Goal: Complete application form: Complete application form

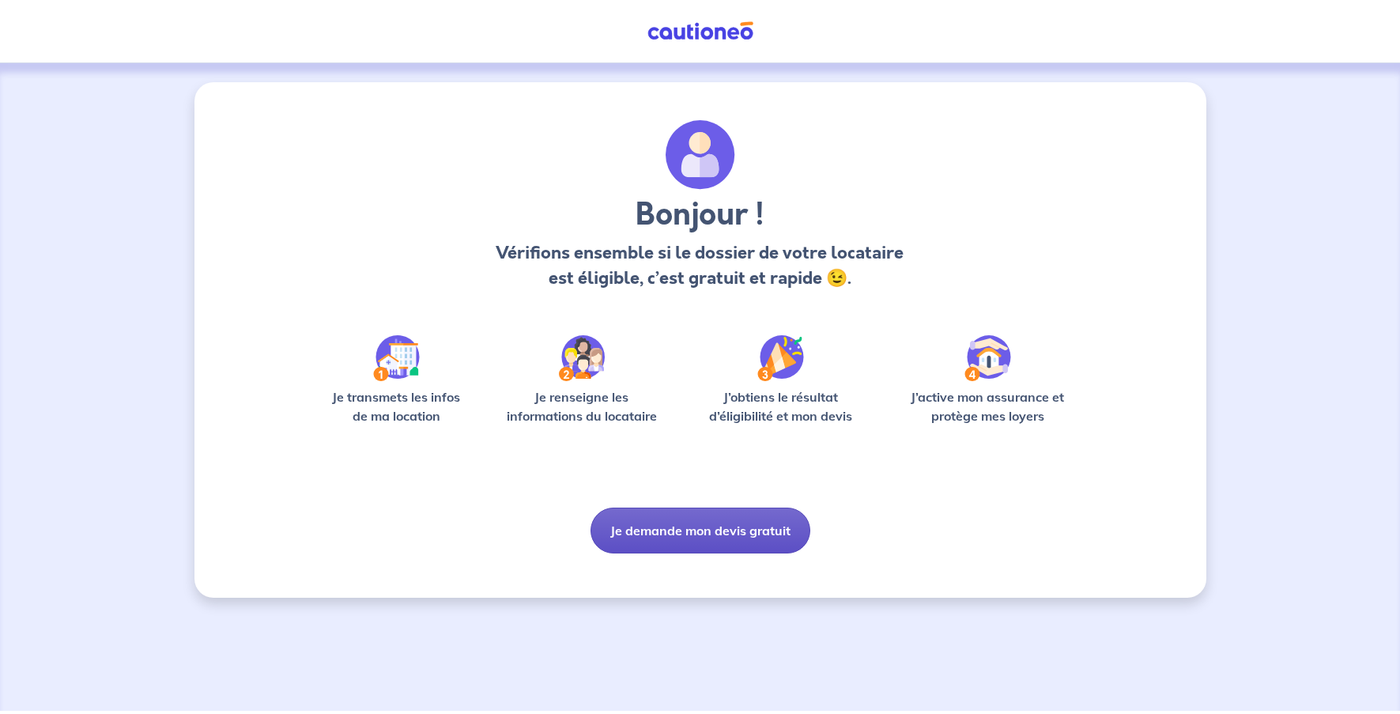
click at [738, 526] on button "Je demande mon devis gratuit" at bounding box center [701, 531] width 220 height 46
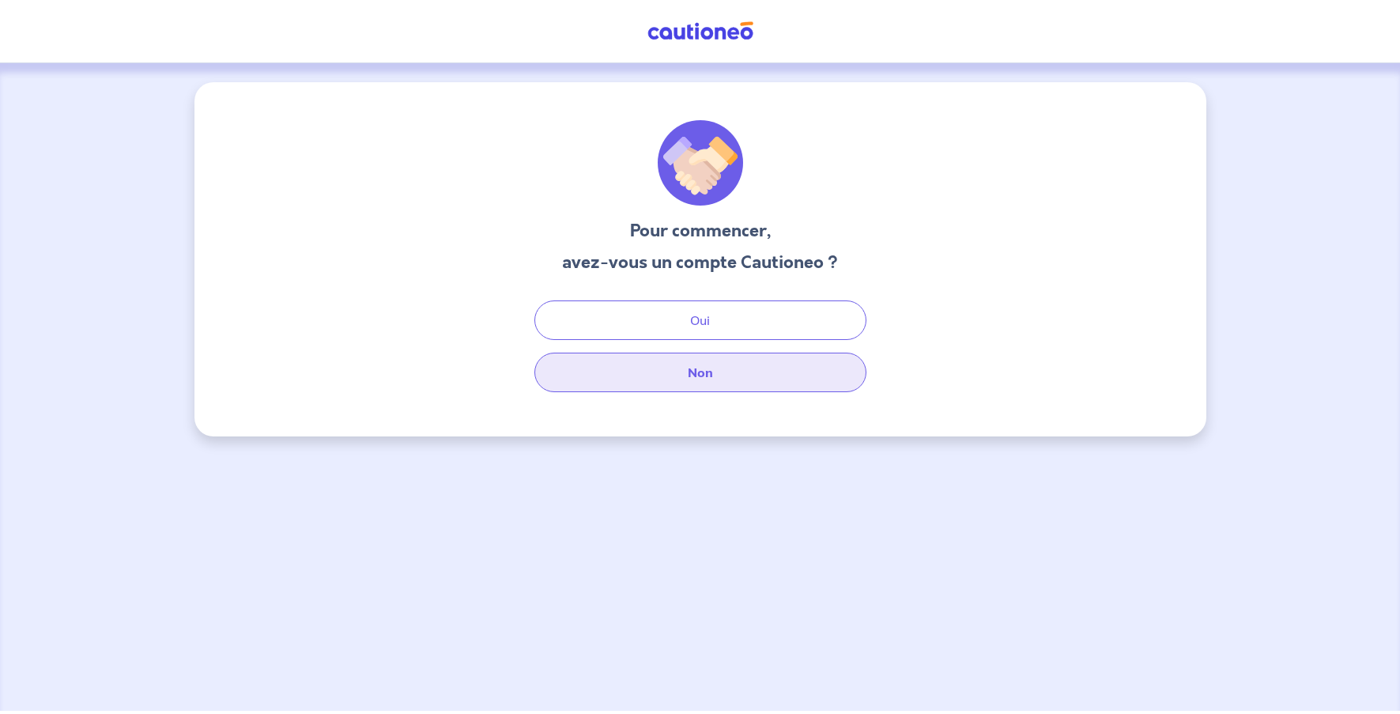
click at [795, 373] on button "Non" at bounding box center [701, 373] width 332 height 40
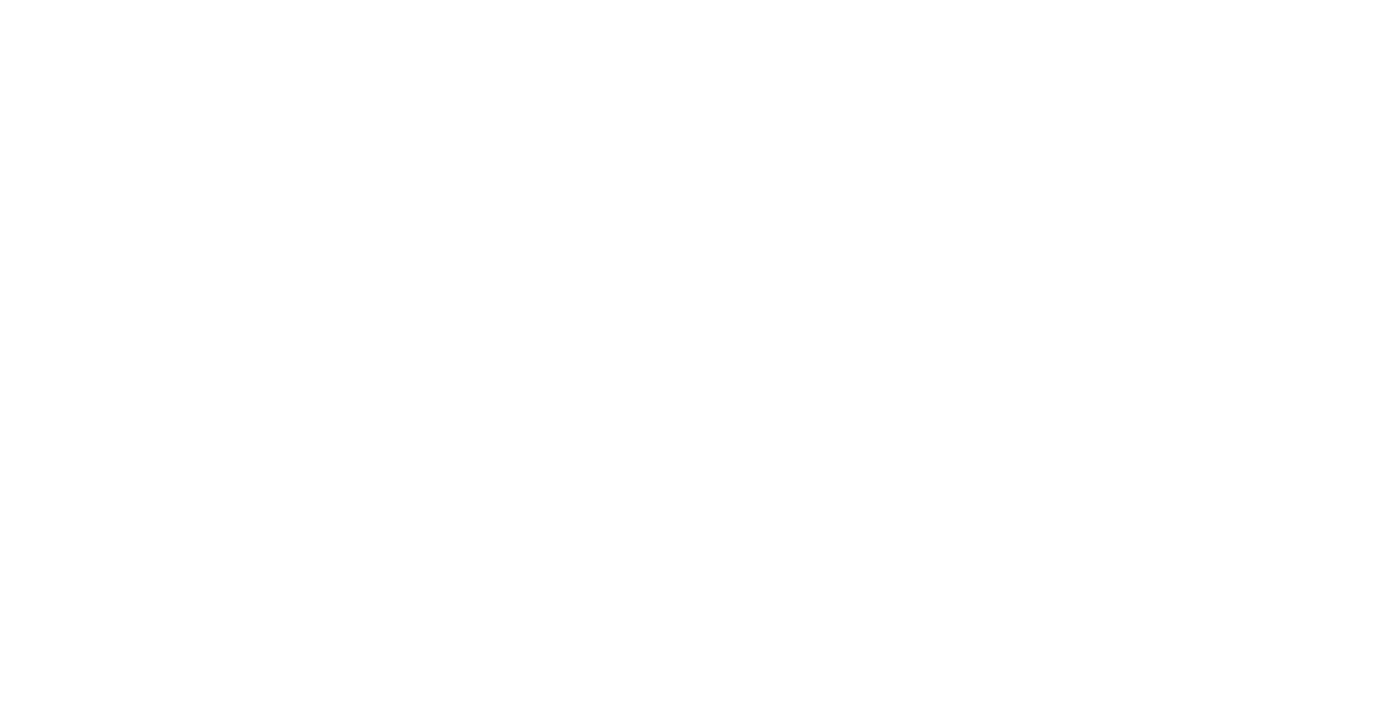
select select "FR"
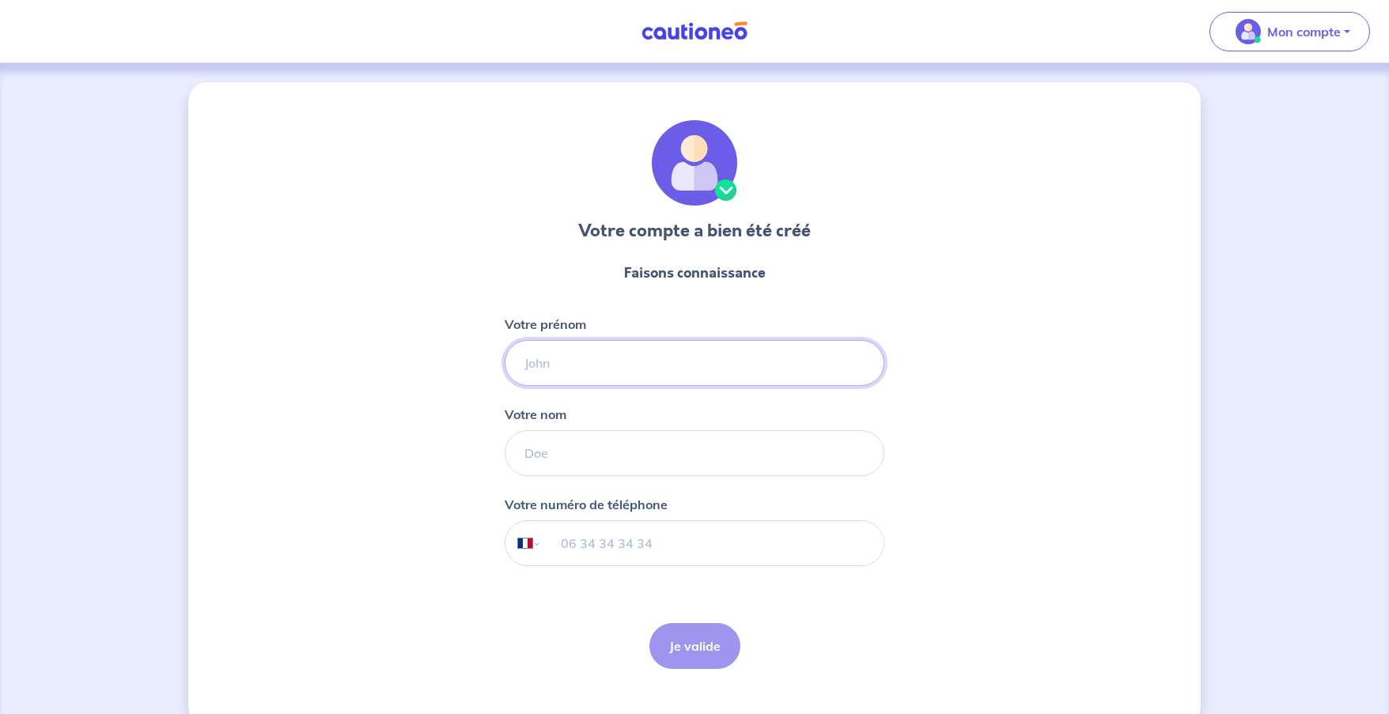
click at [728, 369] on input "Votre prénom" at bounding box center [695, 363] width 380 height 46
type input "[PERSON_NAME]"
type input "rebergue"
click at [653, 550] on input "tel" at bounding box center [713, 543] width 342 height 44
type input "06 69 62 03 81"
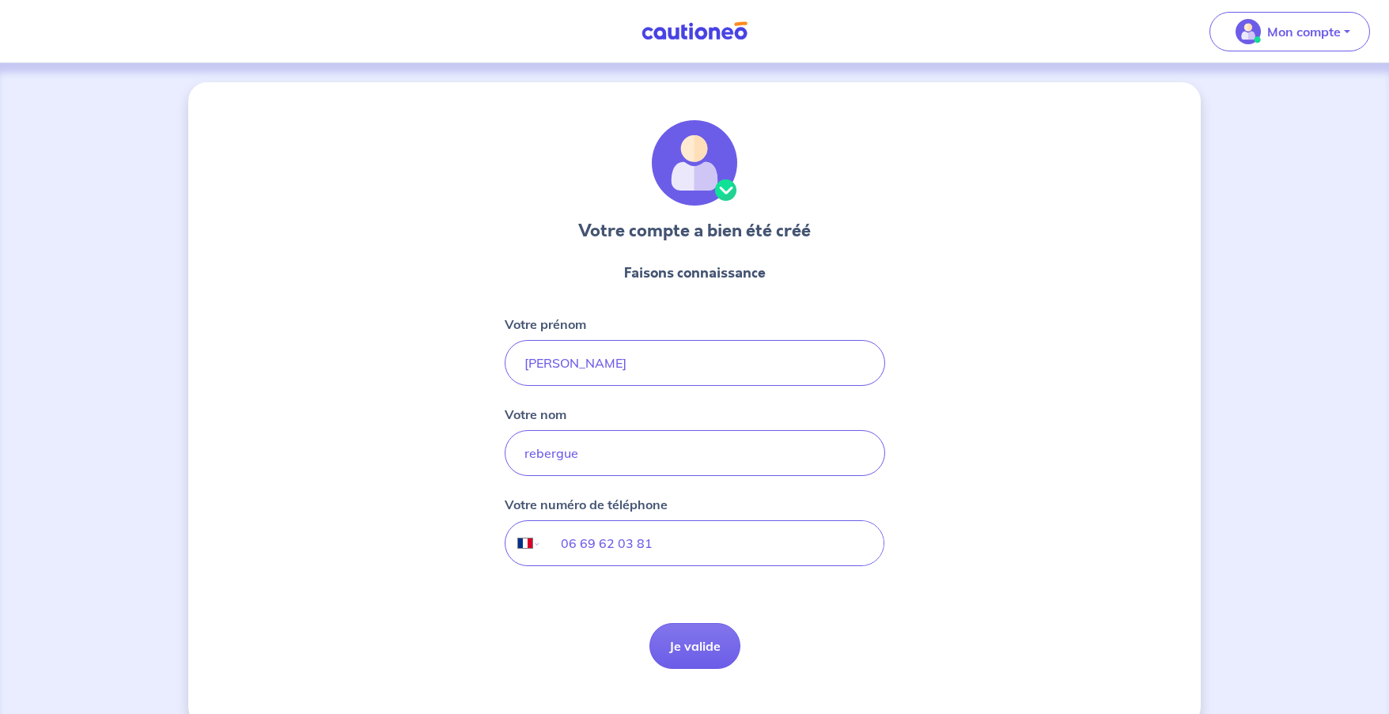
click at [706, 622] on form "Faisons connaissance Votre prénom [PERSON_NAME] nom rebergue Votre numéro de té…" at bounding box center [695, 466] width 380 height 432
drag, startPoint x: 710, startPoint y: 625, endPoint x: 710, endPoint y: 648, distance: 23.7
click at [710, 637] on form "Faisons connaissance Votre prénom [PERSON_NAME] nom rebergue Votre numéro de té…" at bounding box center [695, 466] width 380 height 432
click at [710, 648] on button "Je valide" at bounding box center [694, 646] width 91 height 46
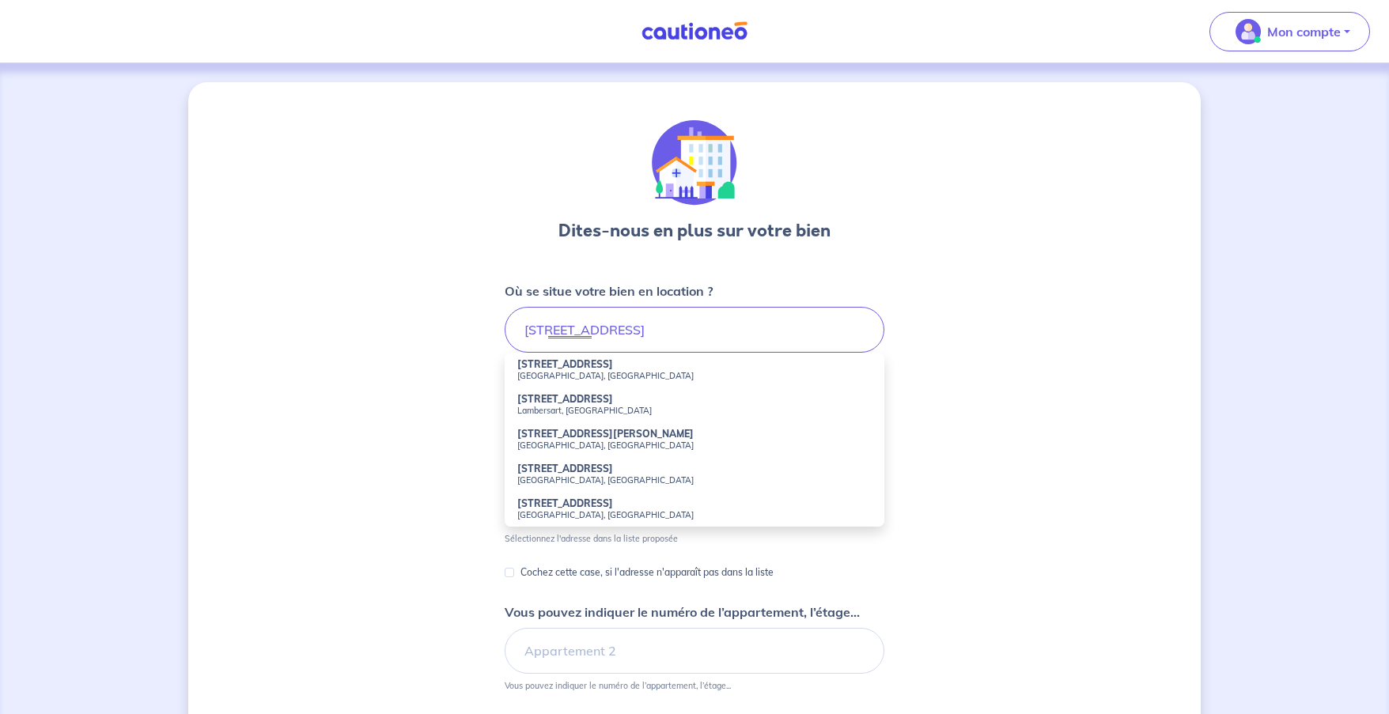
click at [581, 360] on strong "[STREET_ADDRESS]" at bounding box center [565, 364] width 96 height 12
type input "[STREET_ADDRESS]"
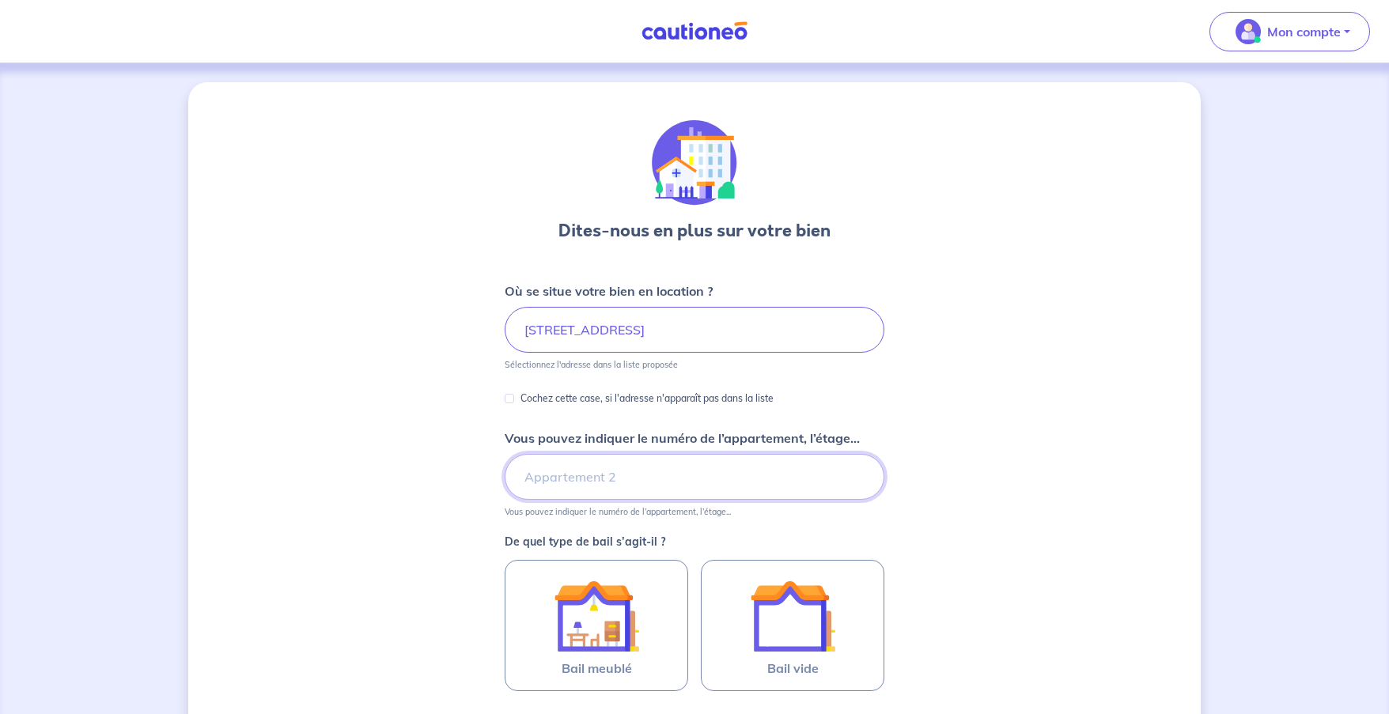
click at [610, 478] on input "Vous pouvez indiquer le numéro de l’appartement, l’étage..." at bounding box center [695, 477] width 380 height 46
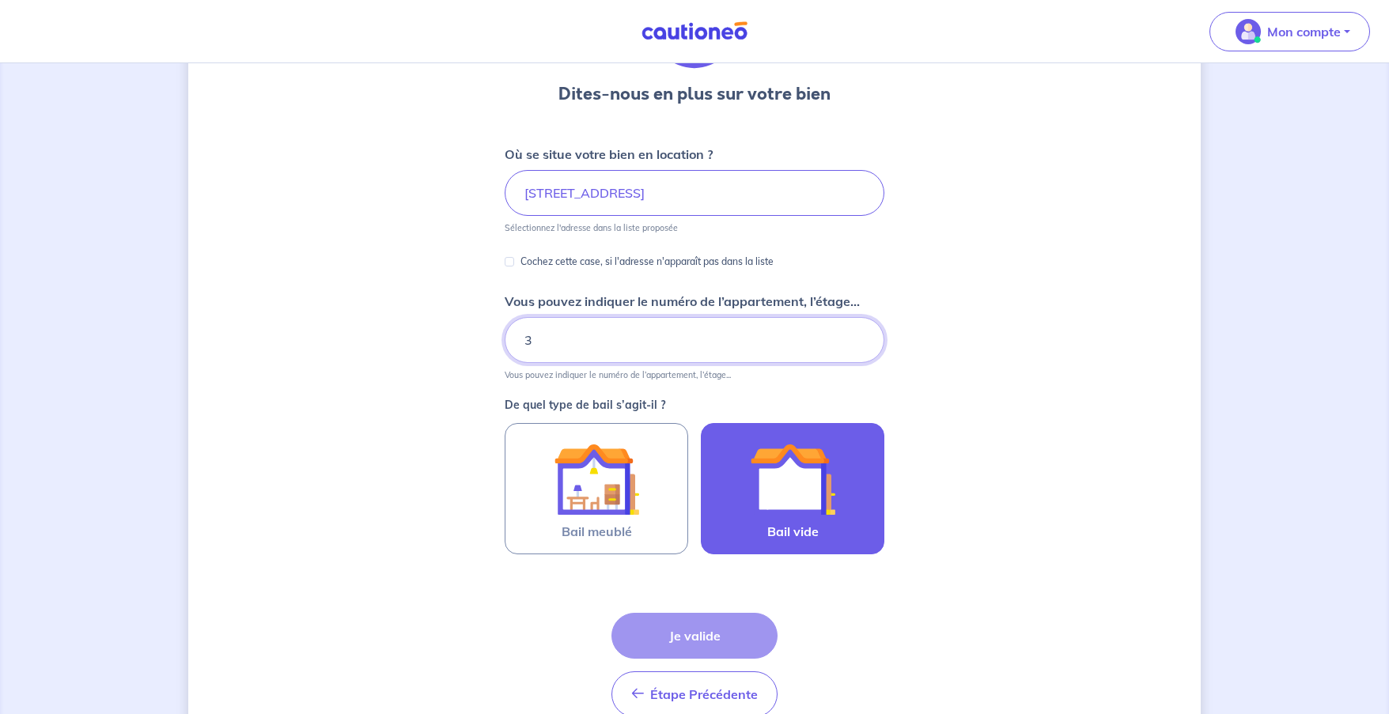
scroll to position [158, 0]
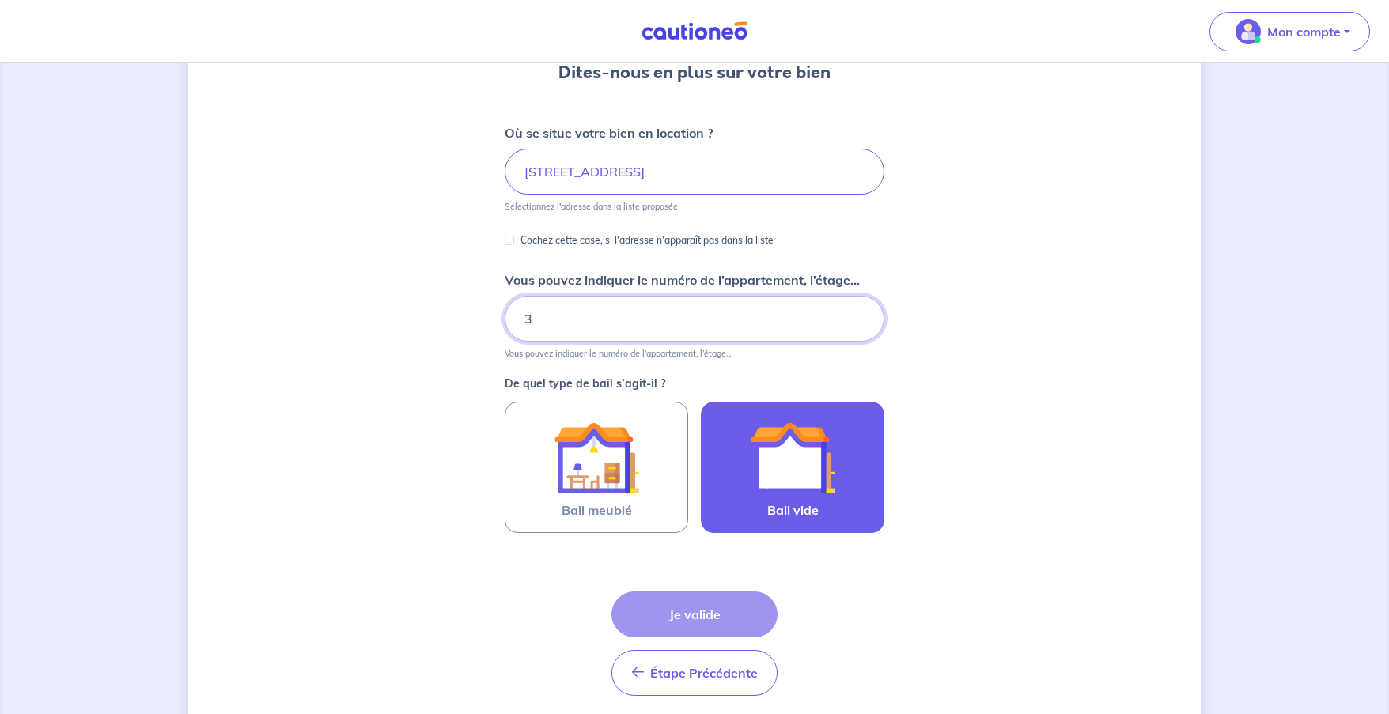
type input "3"
click at [815, 484] on img at bounding box center [792, 457] width 85 height 85
click at [0, 0] on input "Bail vide" at bounding box center [0, 0] width 0 height 0
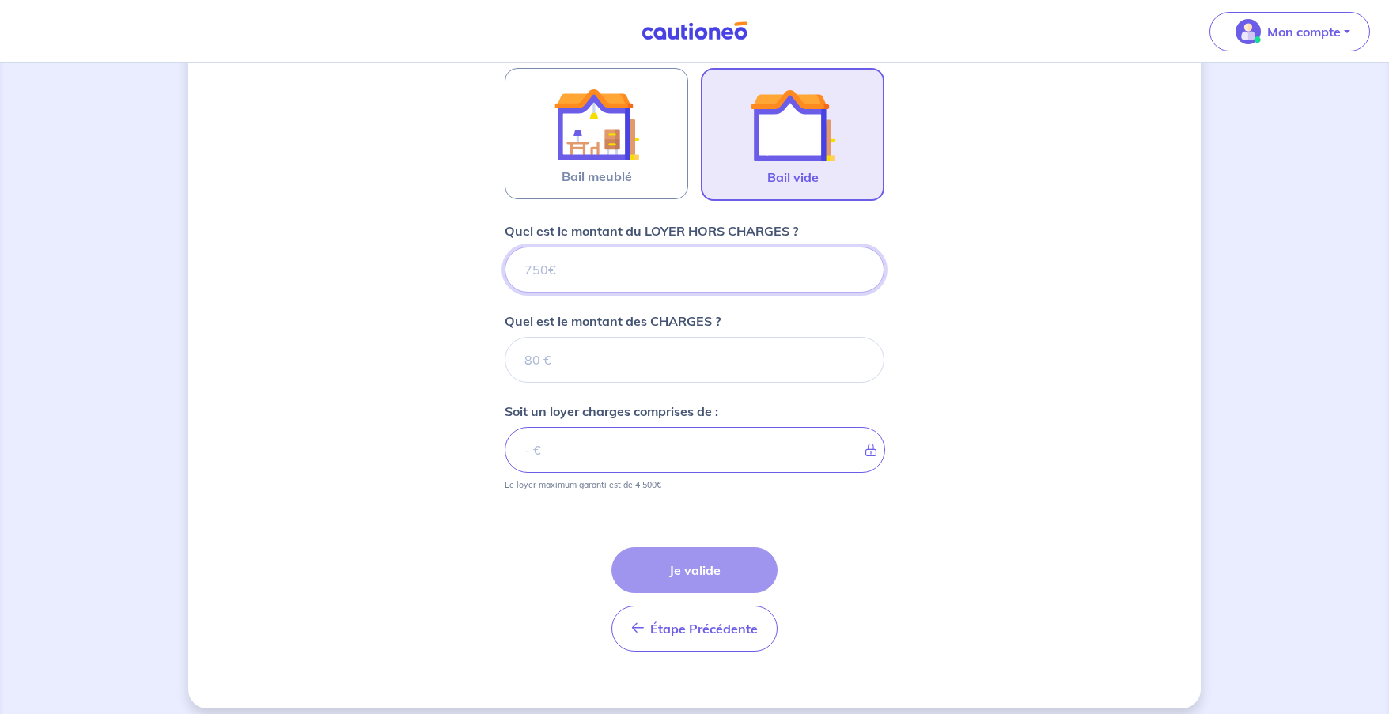
scroll to position [505, 0]
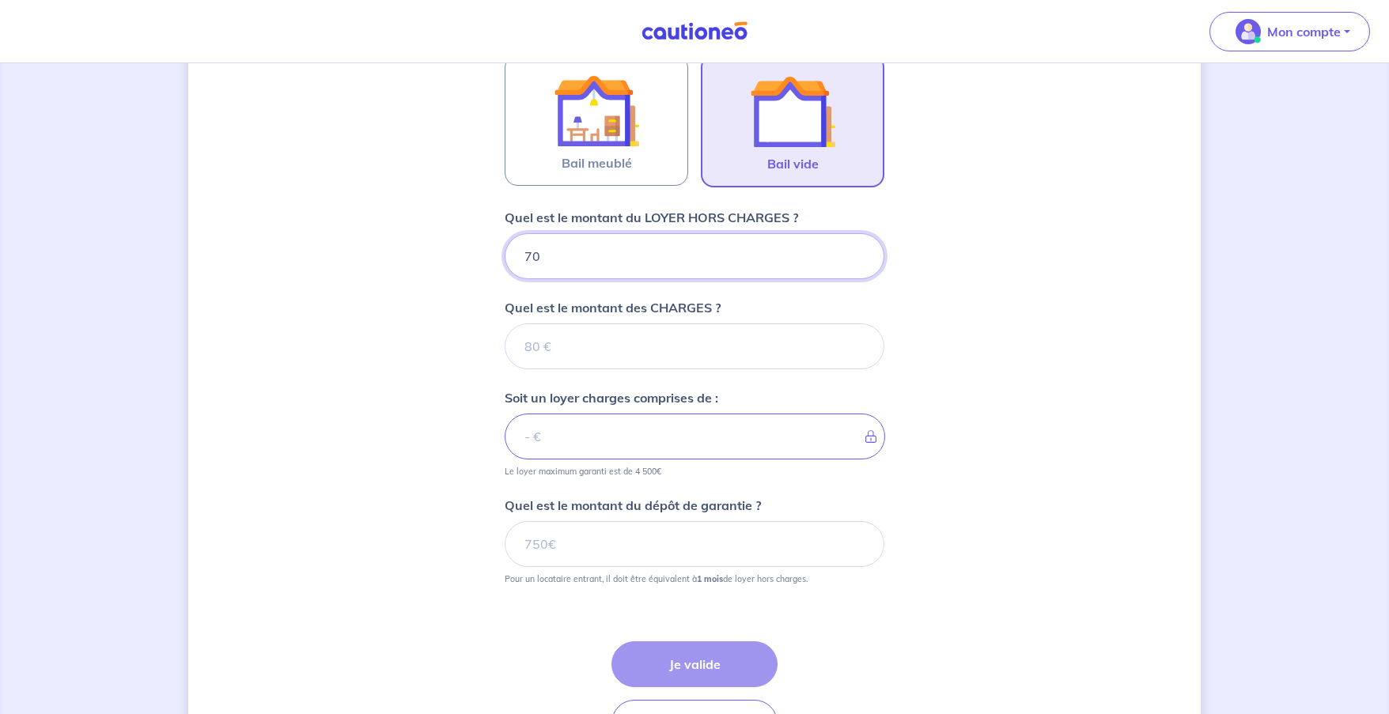
type input "700"
click at [718, 353] on input "Quel est le montant des CHARGES ?" at bounding box center [695, 346] width 380 height 46
type input "50"
type input "750"
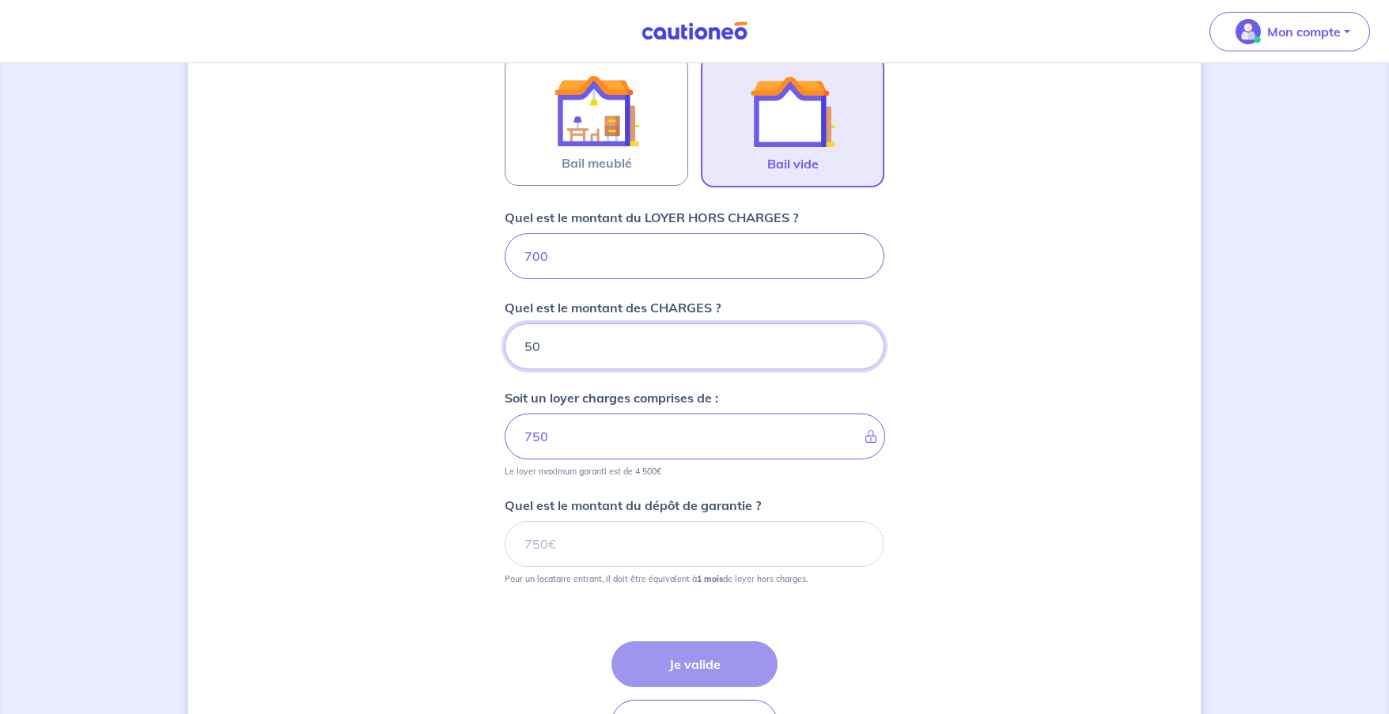
type input "50"
click at [717, 670] on div "Étape Précédente Précédent Je valide Je valide" at bounding box center [694, 693] width 166 height 104
click at [743, 546] on input "Quel est le montant du dépôt de garantie ?" at bounding box center [695, 544] width 380 height 46
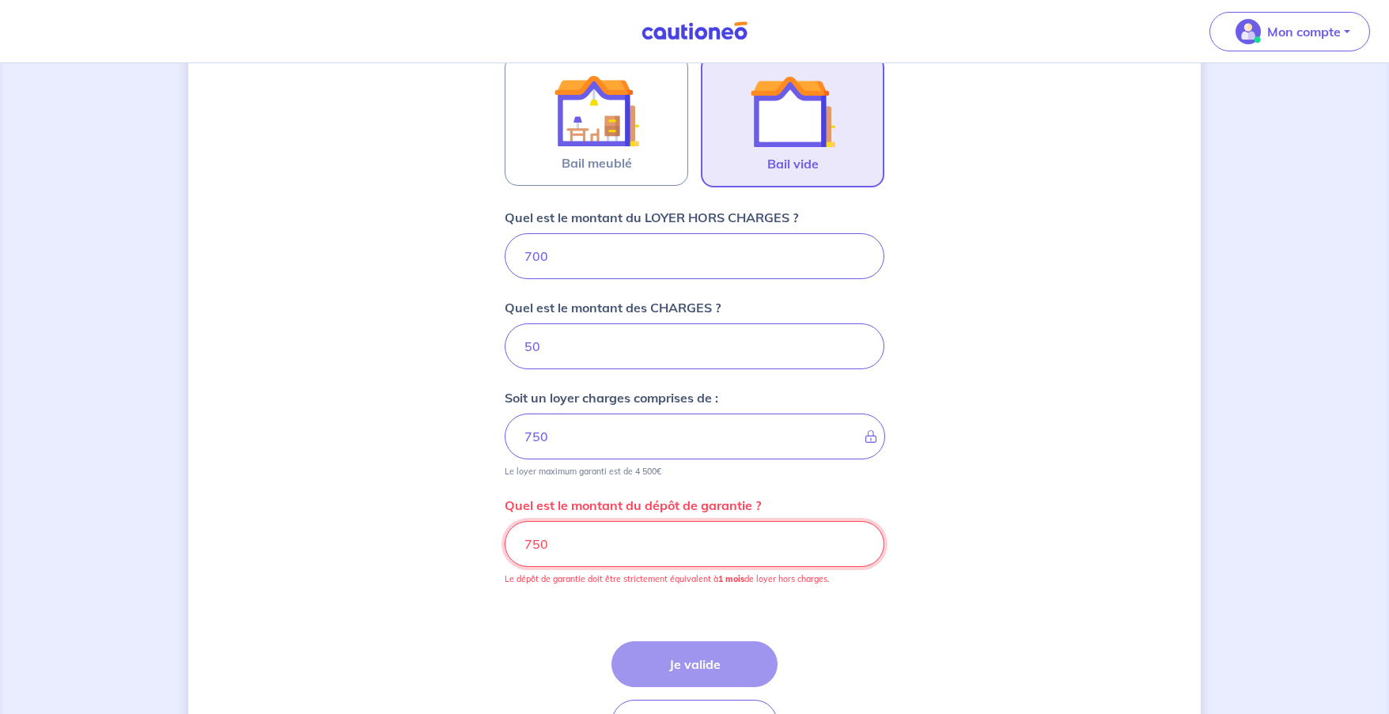
click at [561, 551] on input "750" at bounding box center [695, 544] width 380 height 46
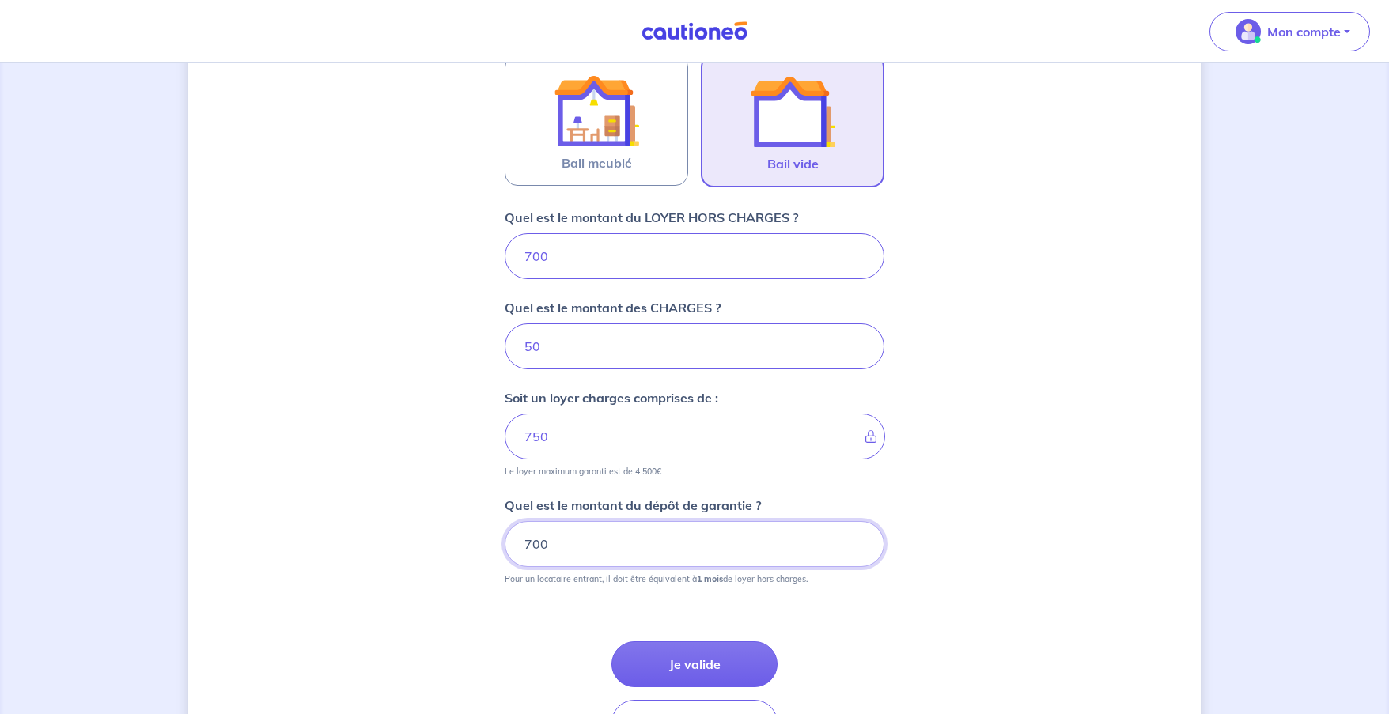
type input "700"
click at [719, 664] on button "Je valide" at bounding box center [694, 664] width 166 height 46
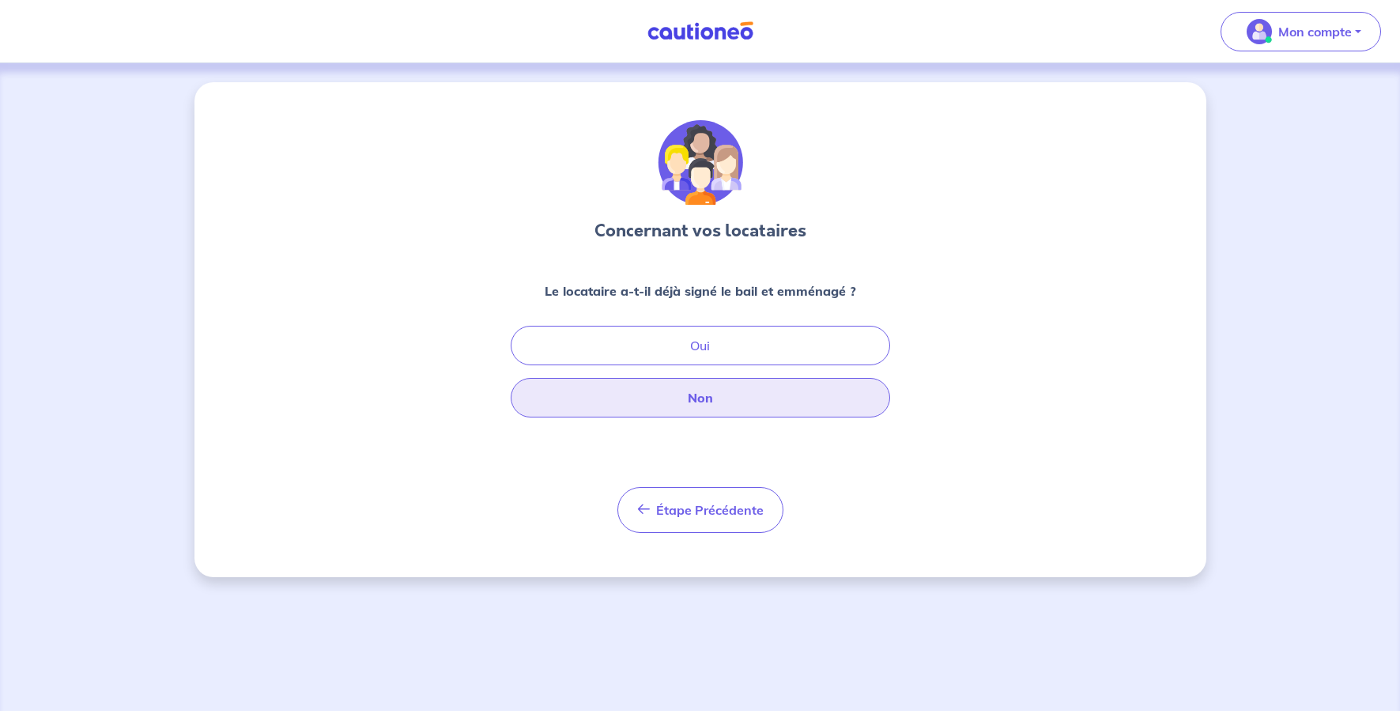
click at [812, 399] on button "Non" at bounding box center [701, 398] width 380 height 40
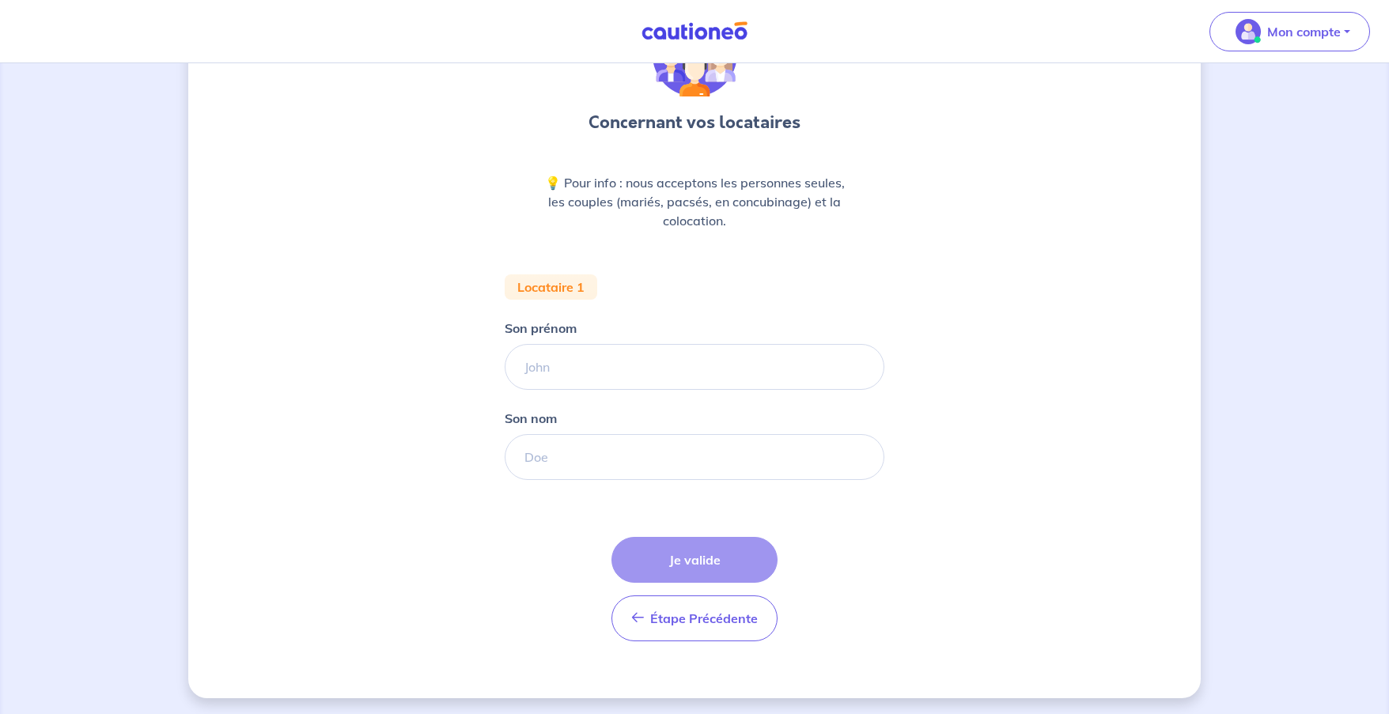
scroll to position [111, 0]
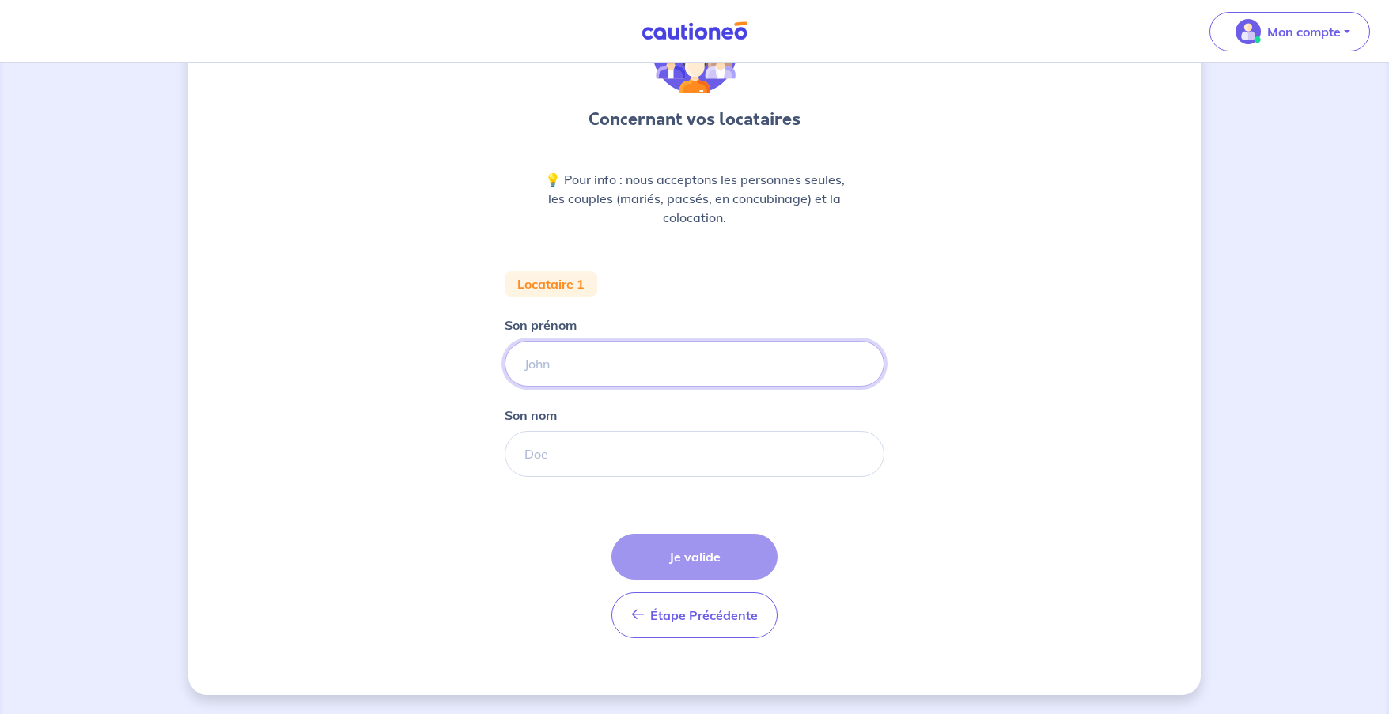
click at [767, 365] on input "Son prénom" at bounding box center [695, 364] width 380 height 46
type input "test"
click at [743, 449] on input "Son nom" at bounding box center [695, 454] width 380 height 46
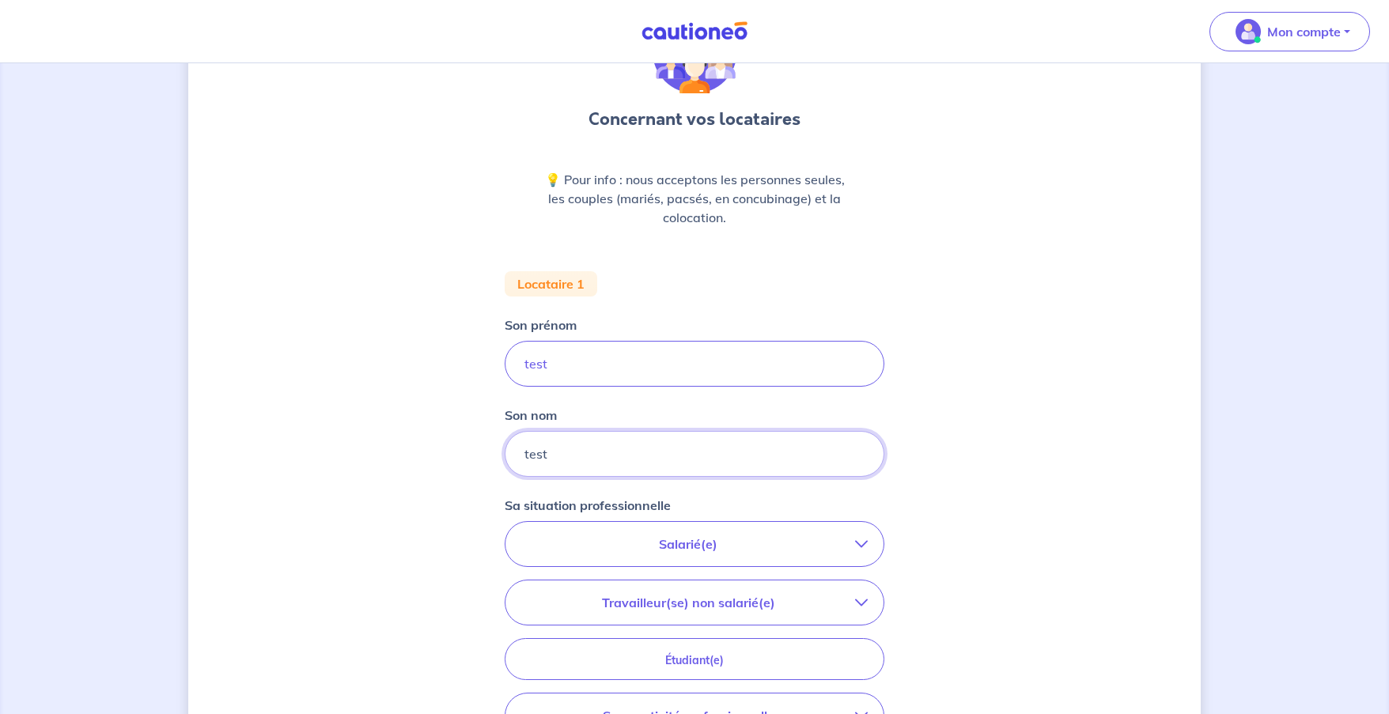
type input "test"
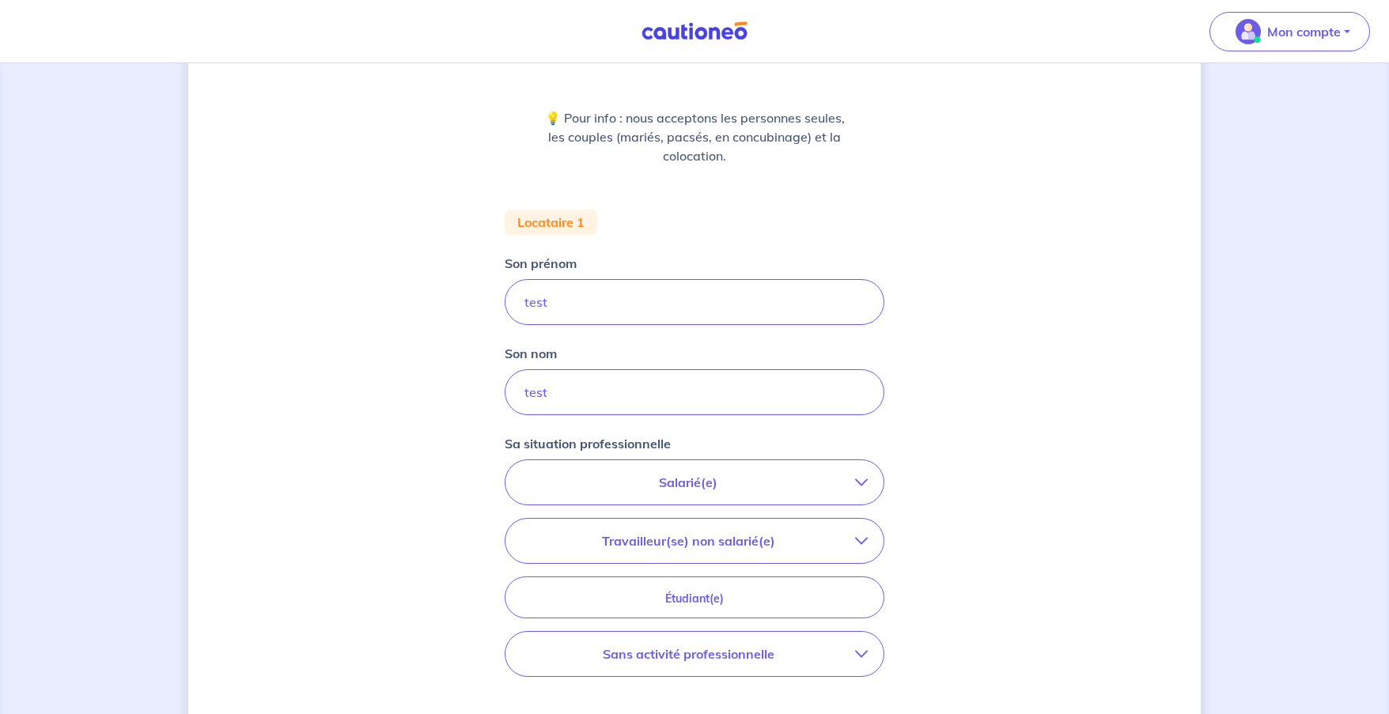
scroll to position [191, 0]
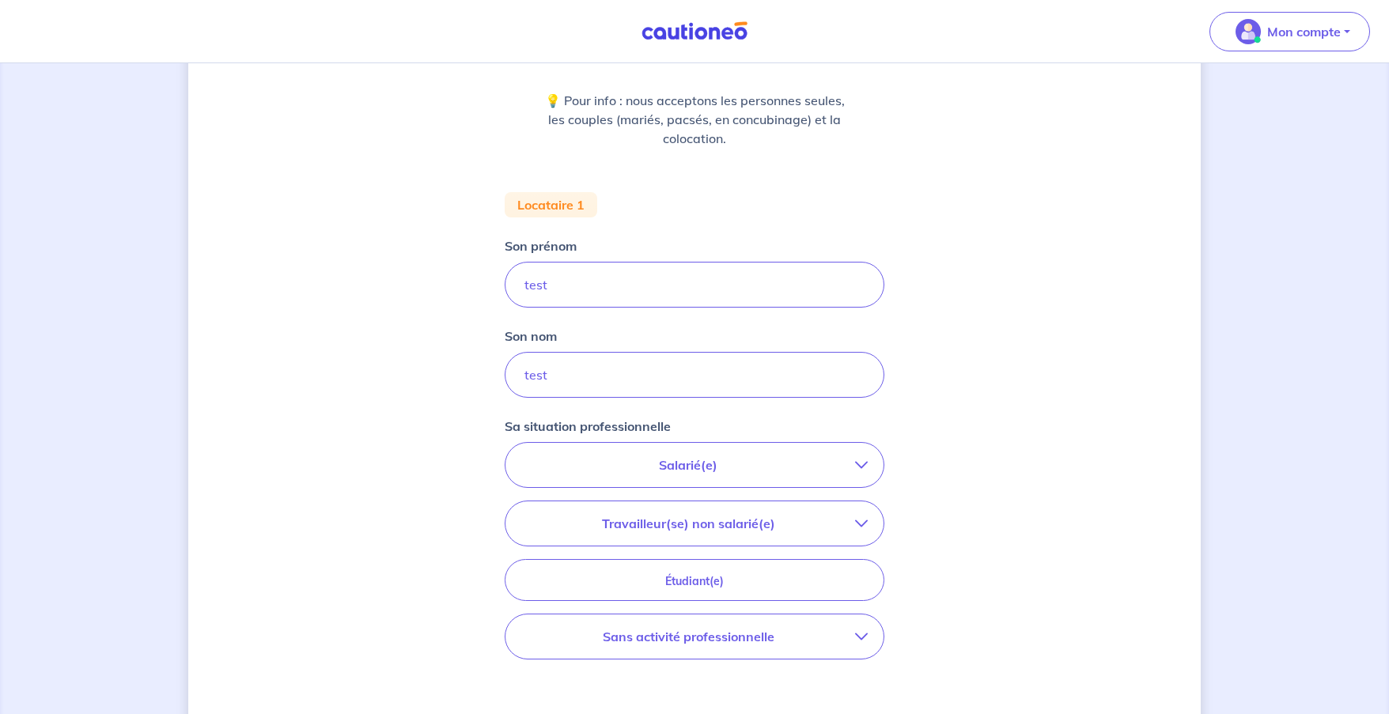
click at [794, 460] on p "Salarié(e)" at bounding box center [688, 464] width 334 height 19
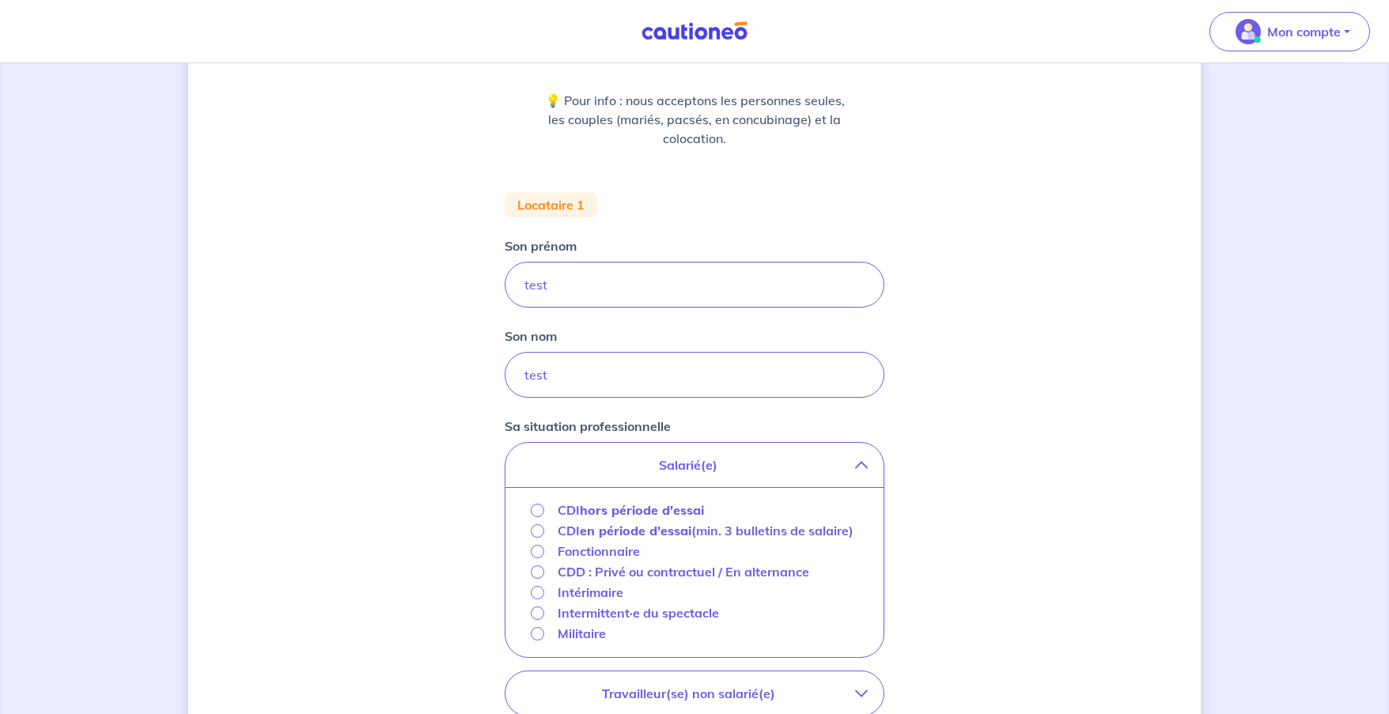
click at [548, 512] on div "CDI hors période d'essai" at bounding box center [617, 510] width 173 height 19
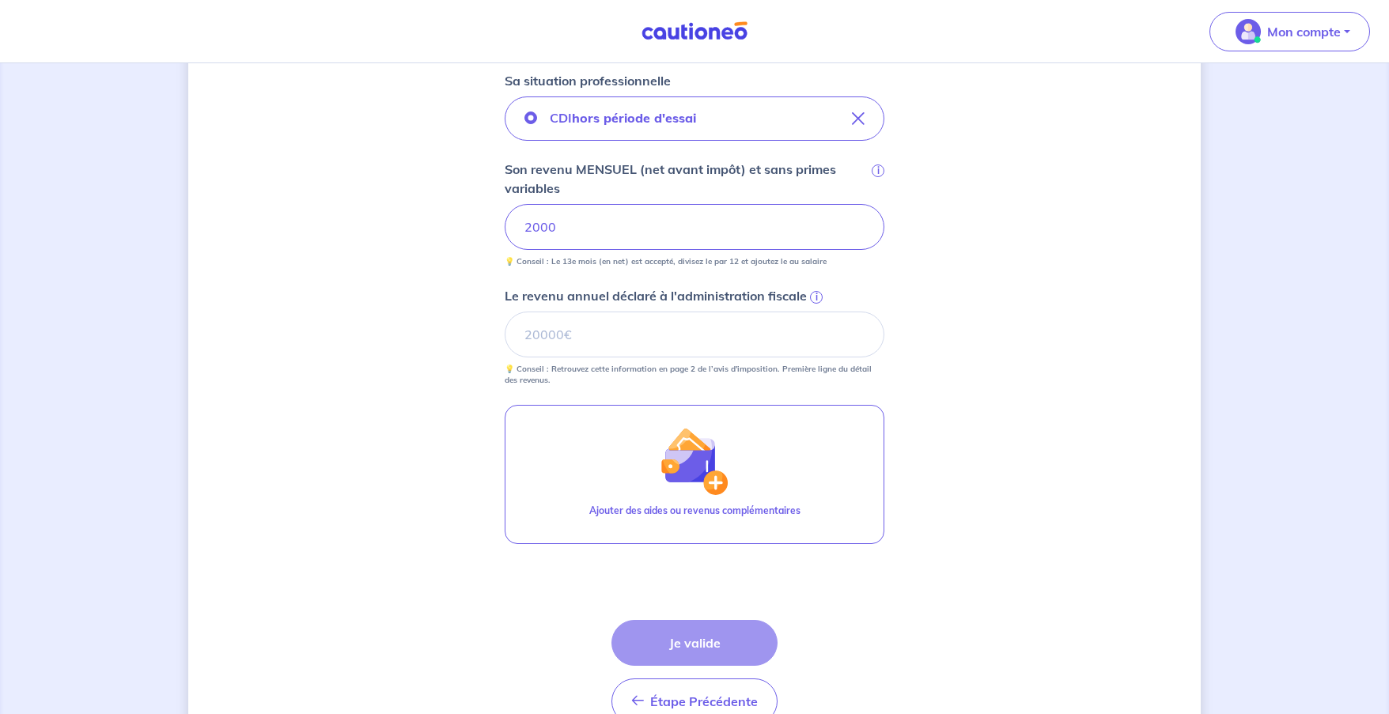
scroll to position [586, 0]
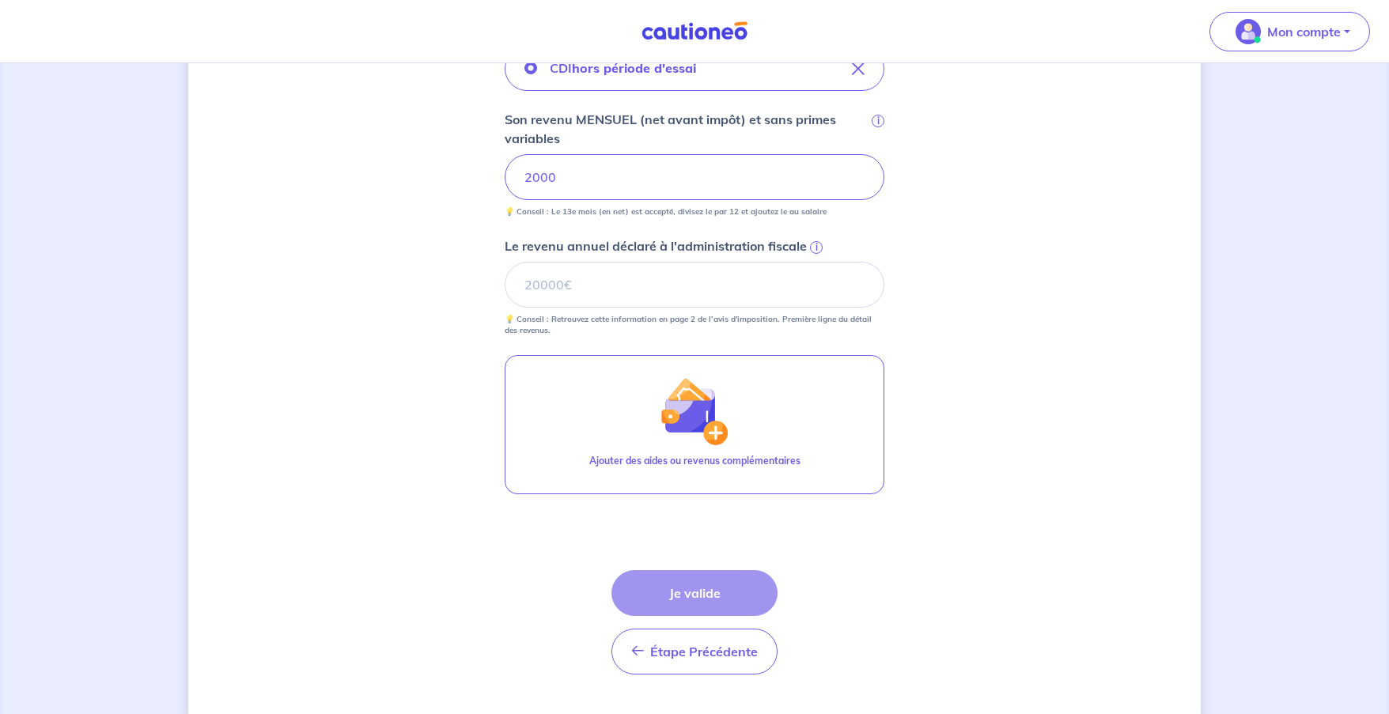
click at [688, 585] on div "Étape Précédente Précédent Je valide Je valide" at bounding box center [694, 622] width 166 height 104
click at [624, 289] on input "Le revenu annuel déclaré à l'administration fiscale i" at bounding box center [695, 285] width 380 height 46
type input "24000"
drag, startPoint x: 707, startPoint y: 598, endPoint x: 772, endPoint y: 601, distance: 64.9
click at [709, 598] on button "Je valide" at bounding box center [694, 593] width 166 height 46
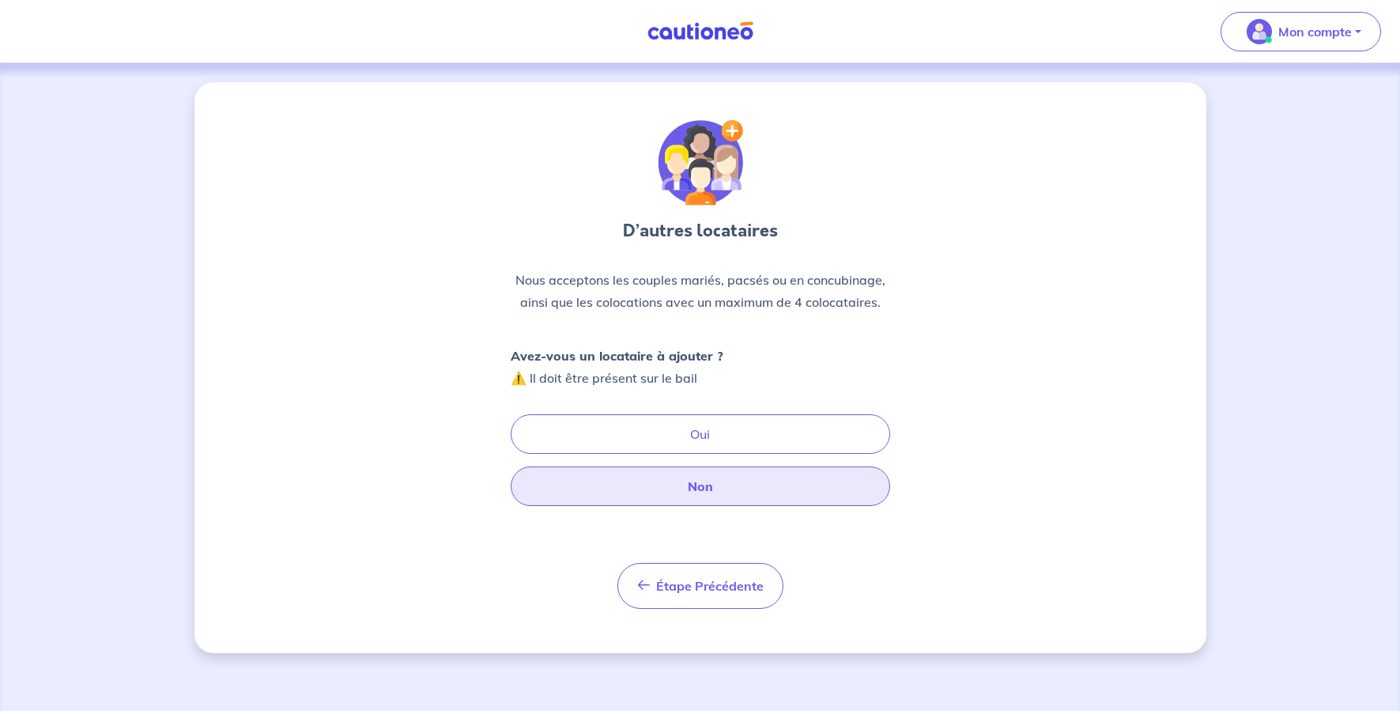
click at [788, 497] on button "Non" at bounding box center [701, 487] width 380 height 40
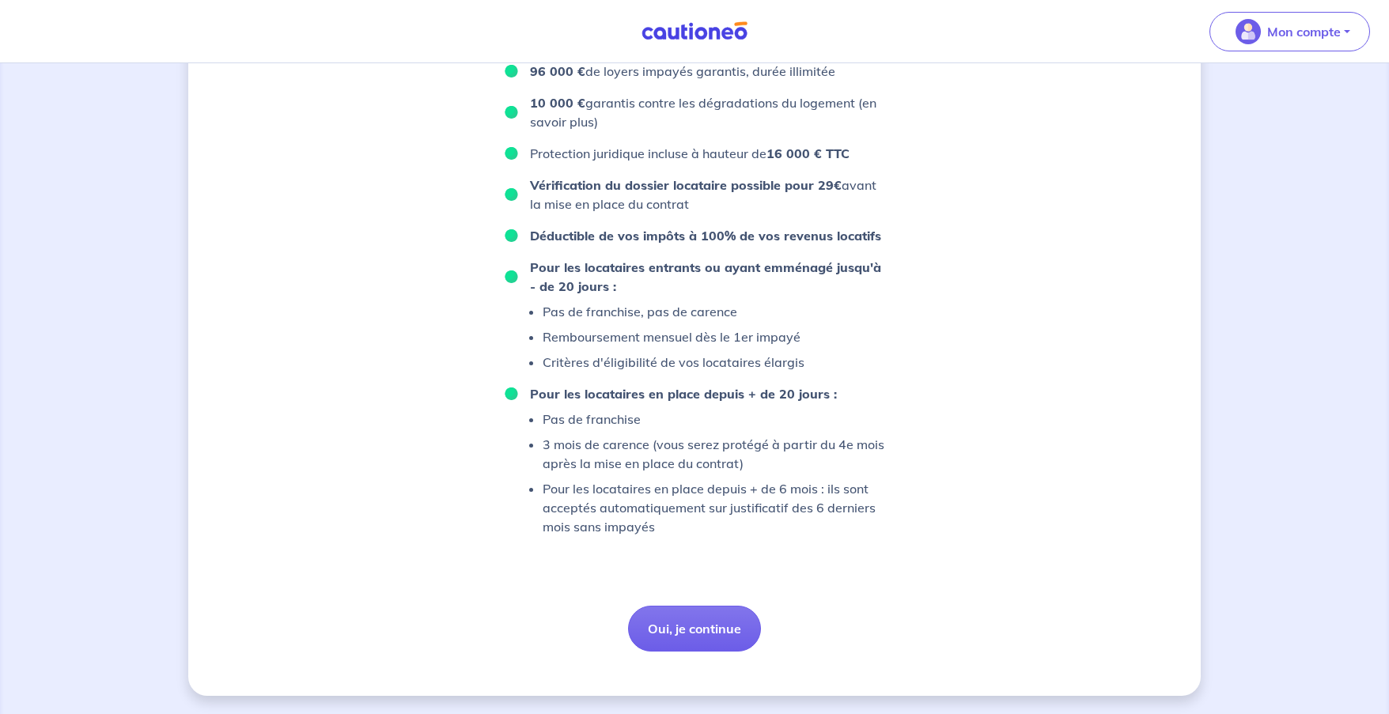
scroll to position [942, 0]
